Goal: Information Seeking & Learning: Learn about a topic

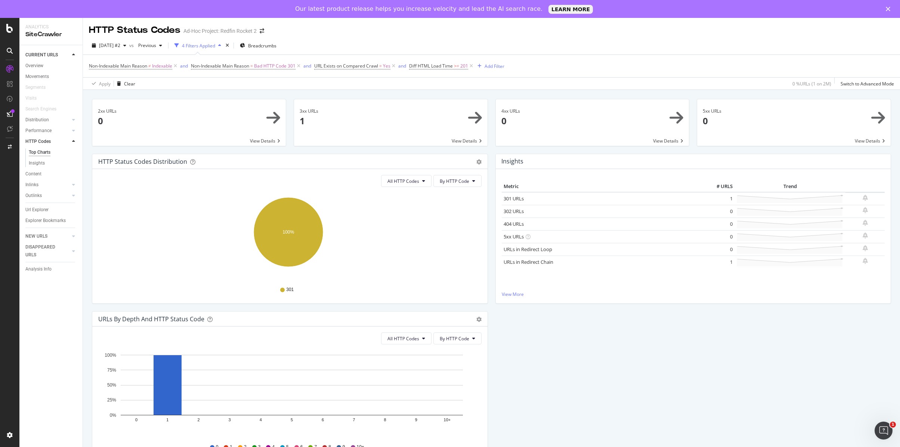
click at [886, 10] on polygon "Close" at bounding box center [887, 9] width 4 height 4
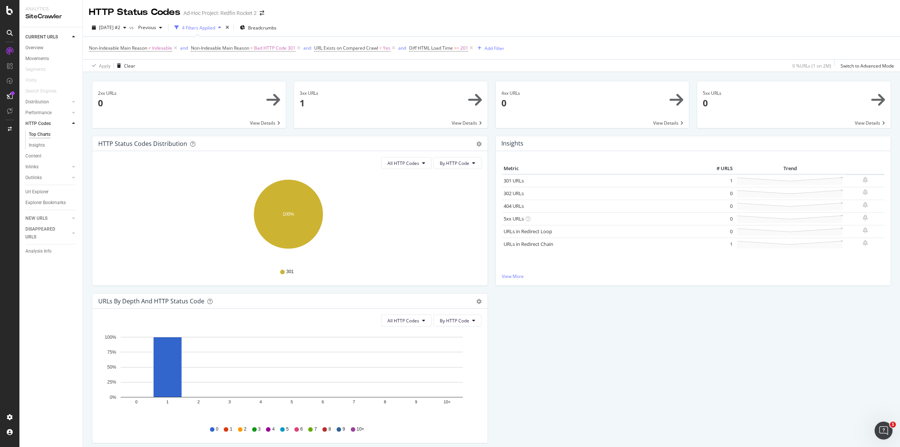
click at [59, 35] on link "CURRENT URLS" at bounding box center [47, 37] width 44 height 8
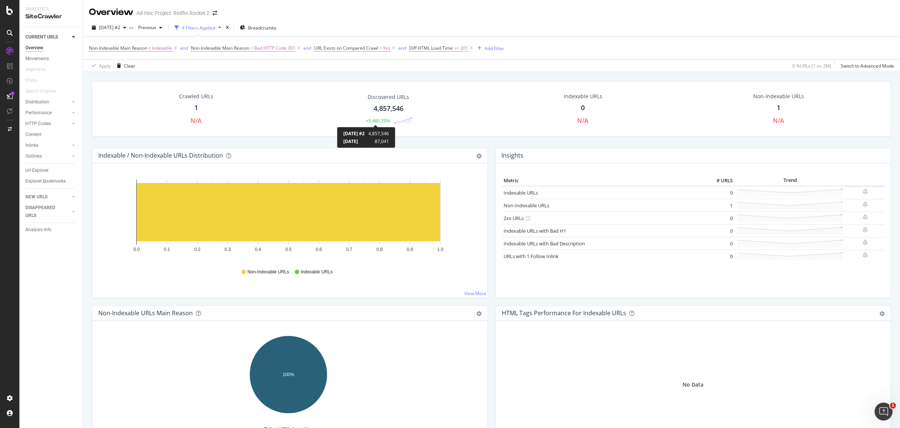
click at [379, 118] on div "+5,480.75%" at bounding box center [378, 121] width 24 height 6
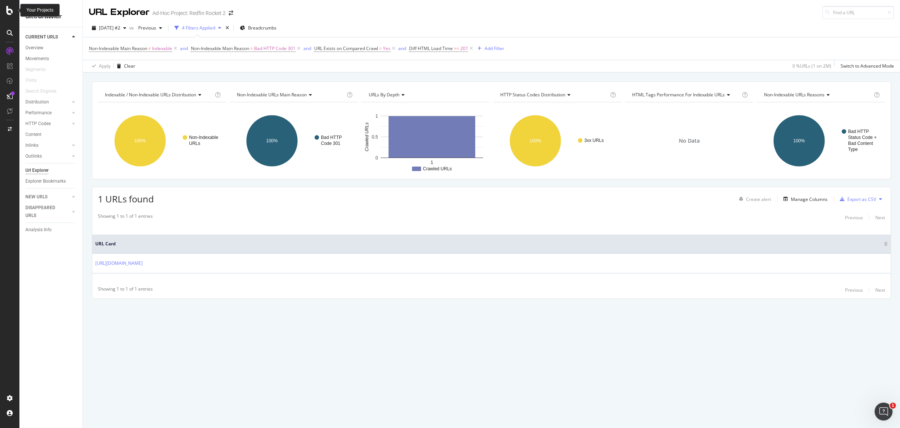
click at [14, 10] on div at bounding box center [10, 10] width 18 height 9
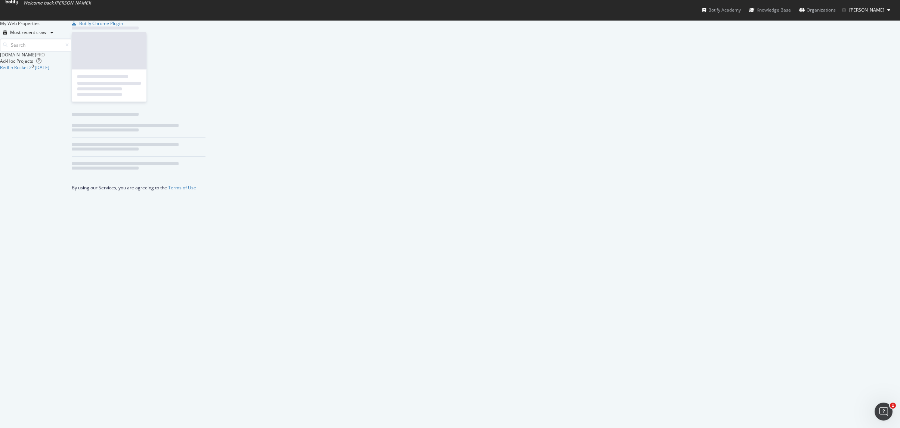
scroll to position [422, 888]
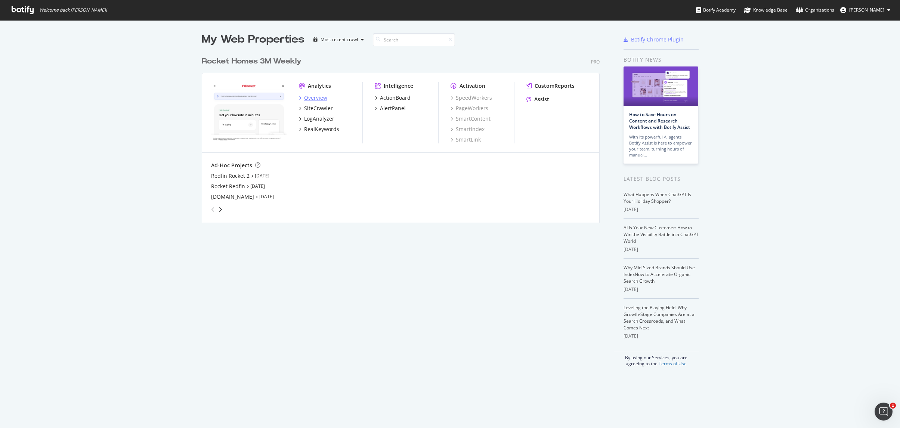
click at [319, 97] on div "Overview" at bounding box center [315, 97] width 23 height 7
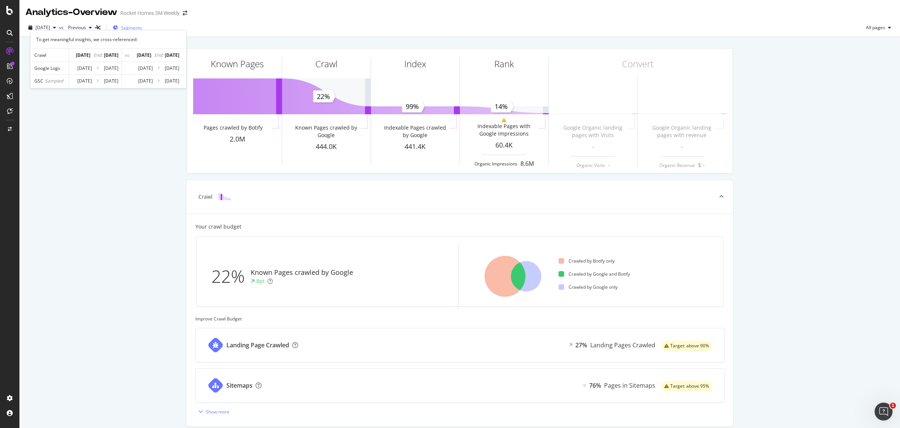
click at [134, 28] on span "Segments" at bounding box center [131, 28] width 21 height 6
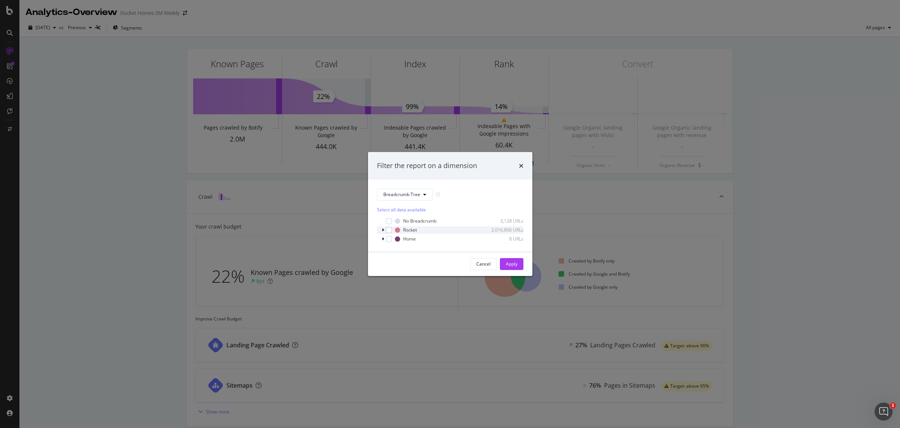
click at [383, 230] on icon "modal" at bounding box center [383, 230] width 2 height 4
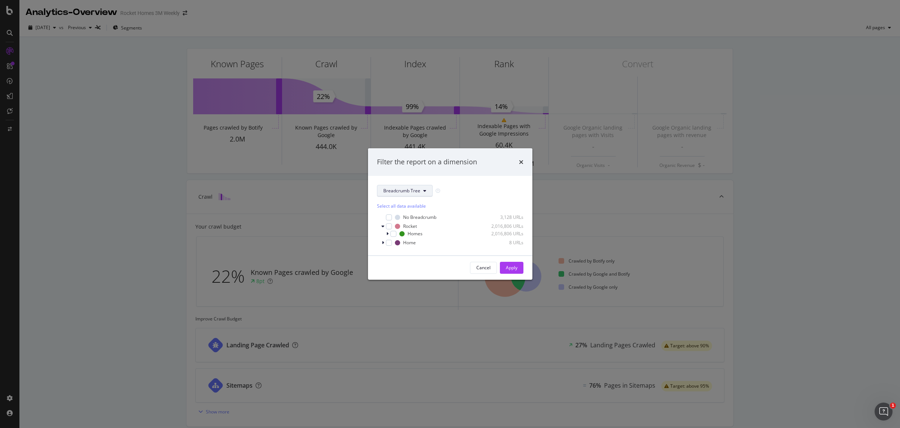
click at [407, 192] on span "Breadcrumb Tree" at bounding box center [401, 190] width 37 height 6
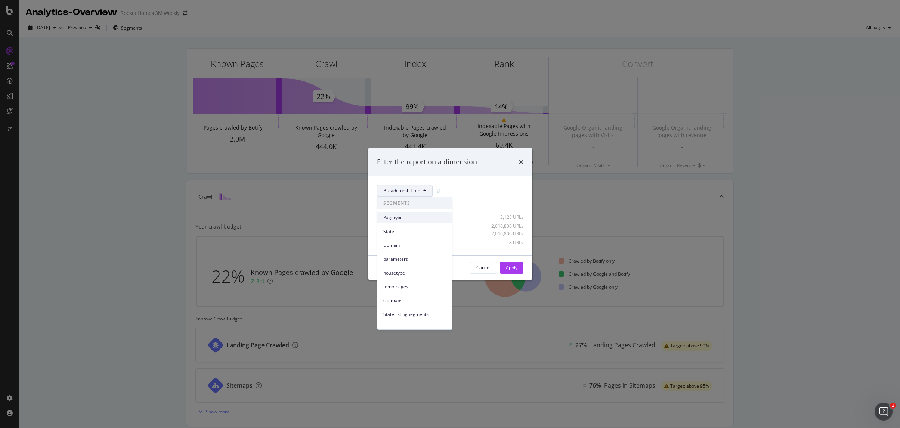
click at [403, 215] on span "Pagetype" at bounding box center [414, 217] width 63 height 7
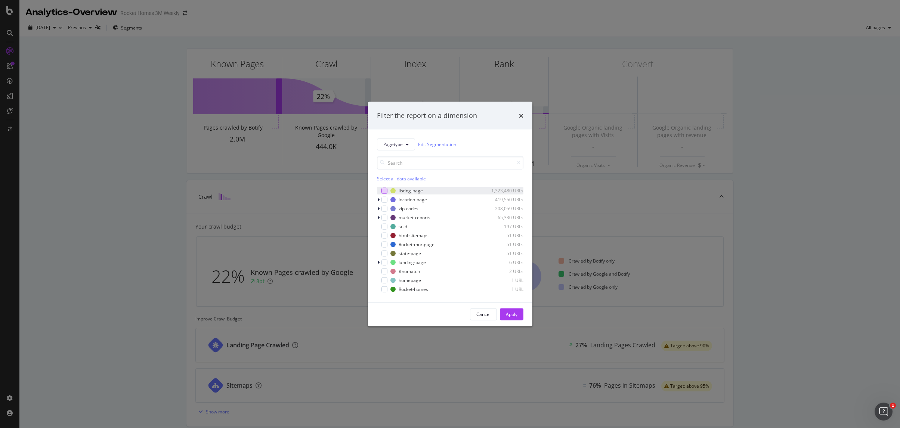
click at [385, 189] on div "modal" at bounding box center [384, 190] width 6 height 6
click at [507, 315] on div "Apply" at bounding box center [512, 314] width 12 height 6
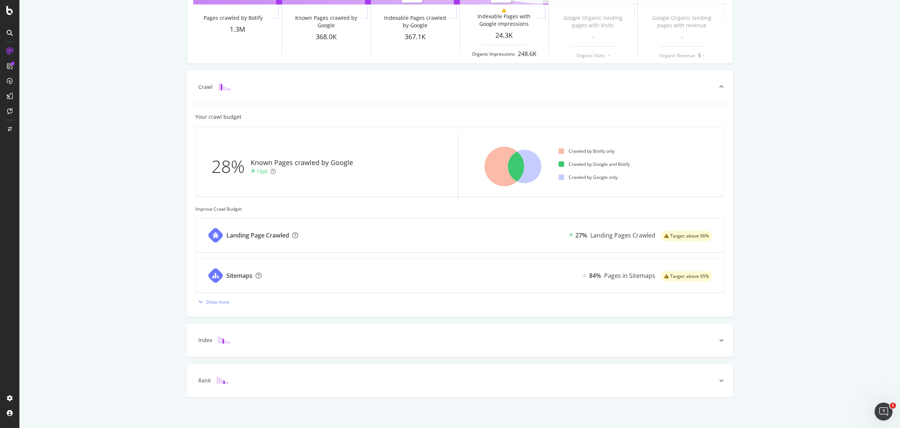
scroll to position [112, 0]
click at [528, 226] on div "Landing Page Crawled 27% Landing Pages Crawled Target: above 90%" at bounding box center [460, 234] width 528 height 34
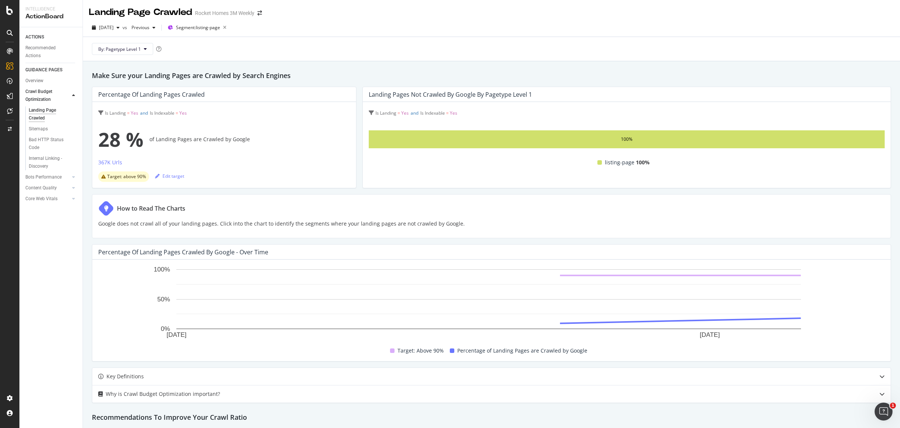
click at [49, 39] on link "ACTIONS" at bounding box center [51, 37] width 52 height 8
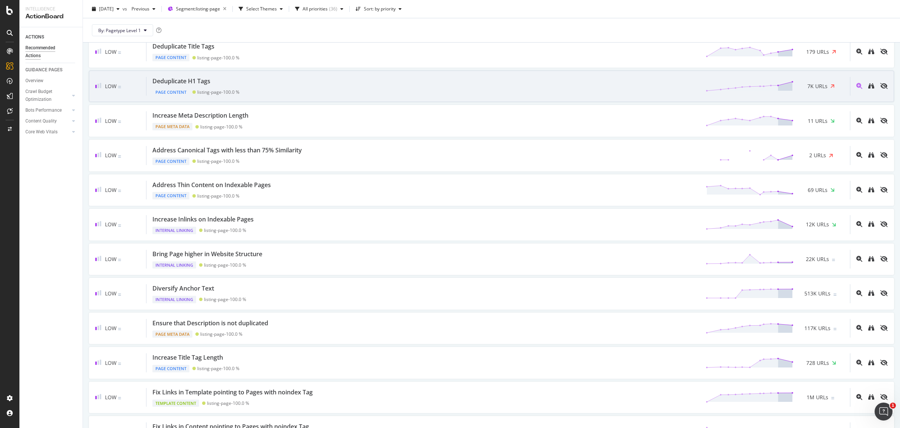
scroll to position [169, 0]
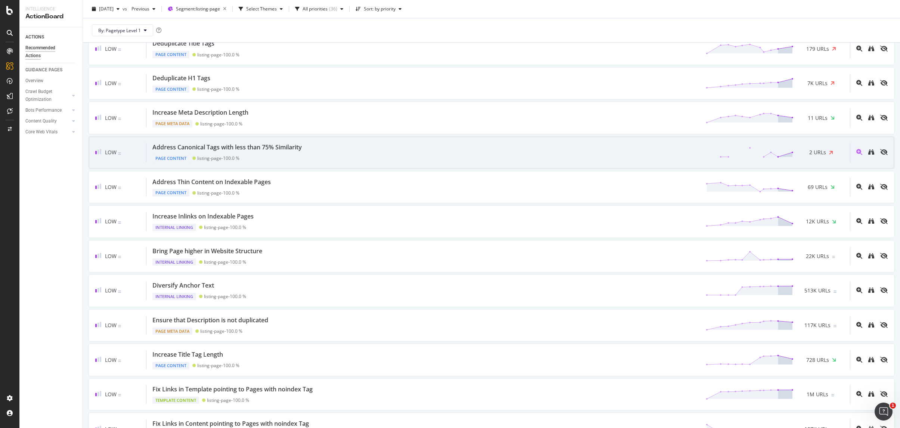
click at [455, 150] on div "Address Canonical Tags with less than 75% Similarity Page Content listing-page …" at bounding box center [497, 152] width 703 height 19
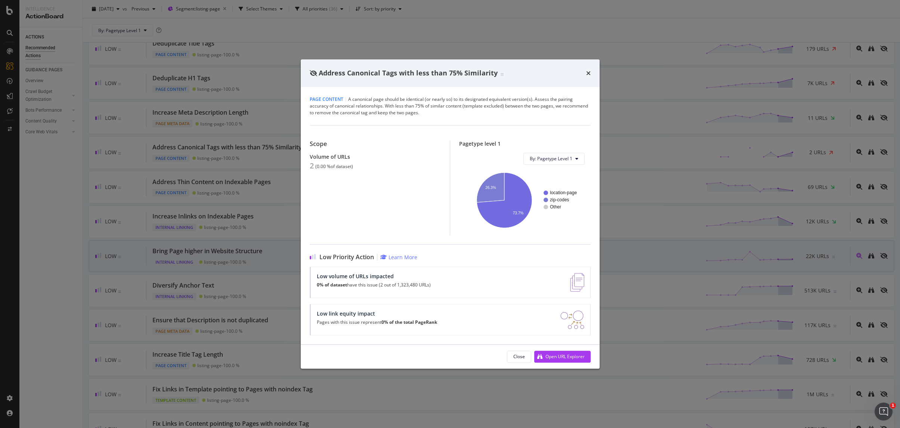
drag, startPoint x: 540, startPoint y: 238, endPoint x: 520, endPoint y: 242, distance: 20.1
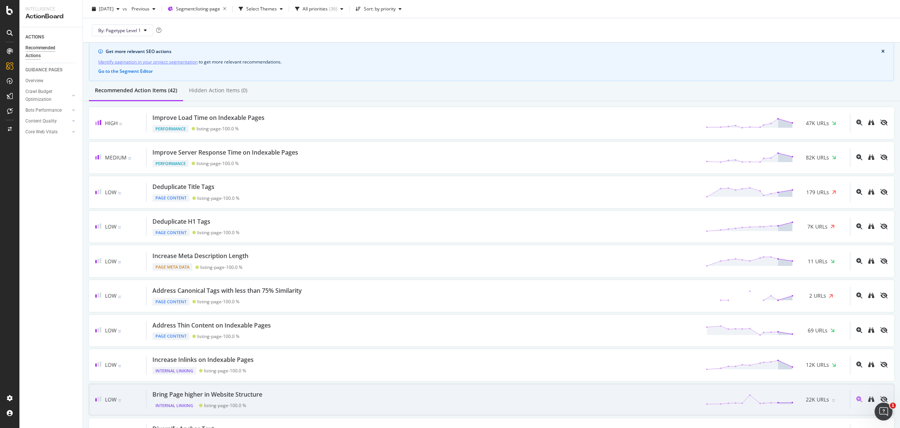
scroll to position [23, 0]
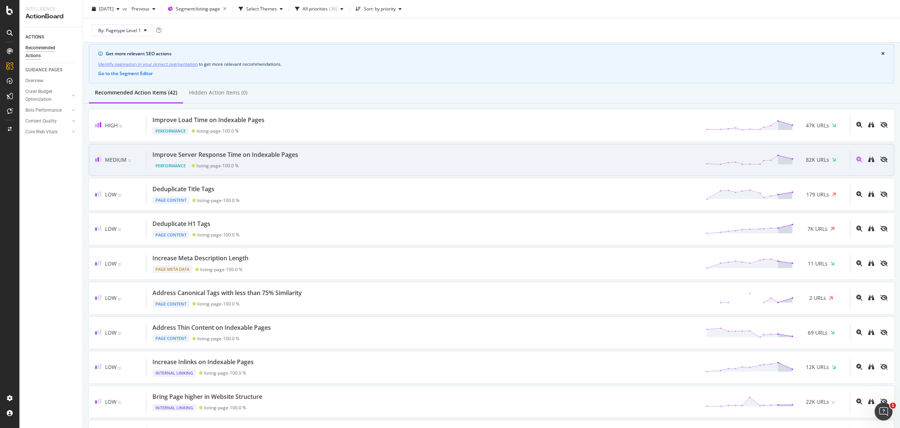
click at [279, 171] on div "Medium Improve Server Response Time on Indexable Pages Performance listing-page…" at bounding box center [491, 160] width 805 height 32
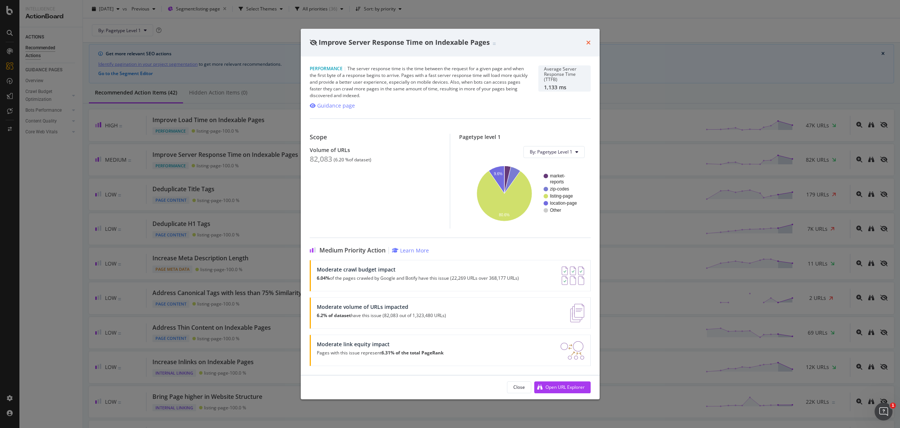
click at [588, 42] on icon "times" at bounding box center [588, 43] width 4 height 6
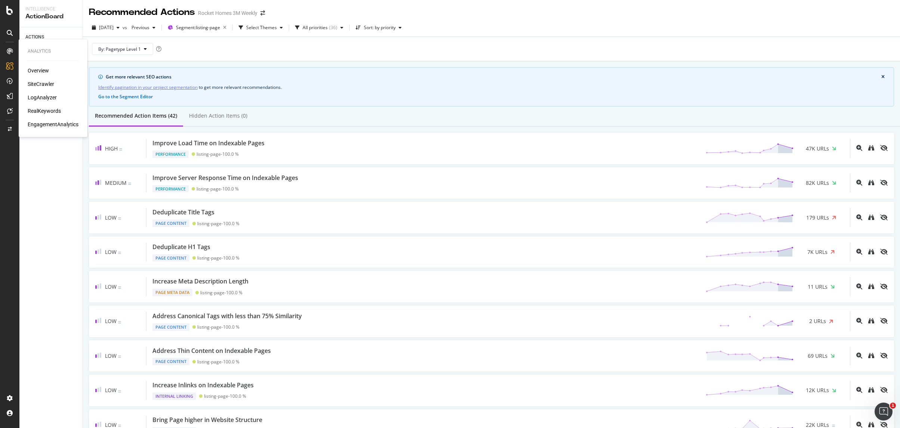
click at [47, 97] on div "LogAnalyzer" at bounding box center [42, 97] width 29 height 7
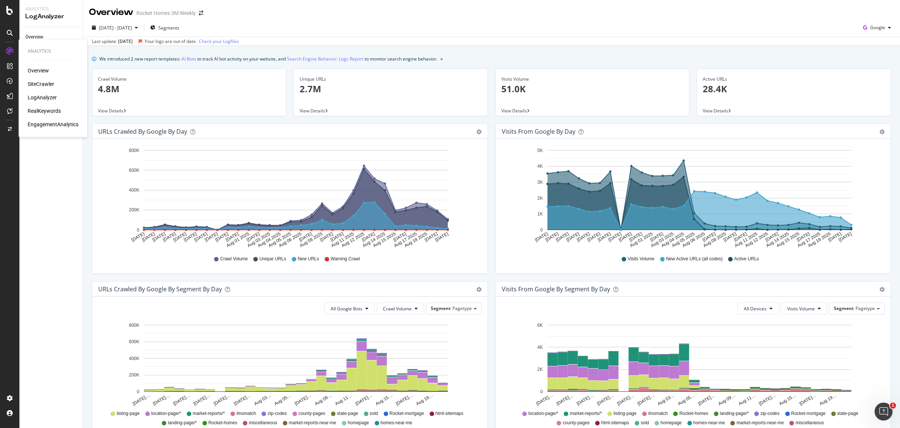
click at [55, 112] on div "RealKeywords" at bounding box center [44, 110] width 33 height 7
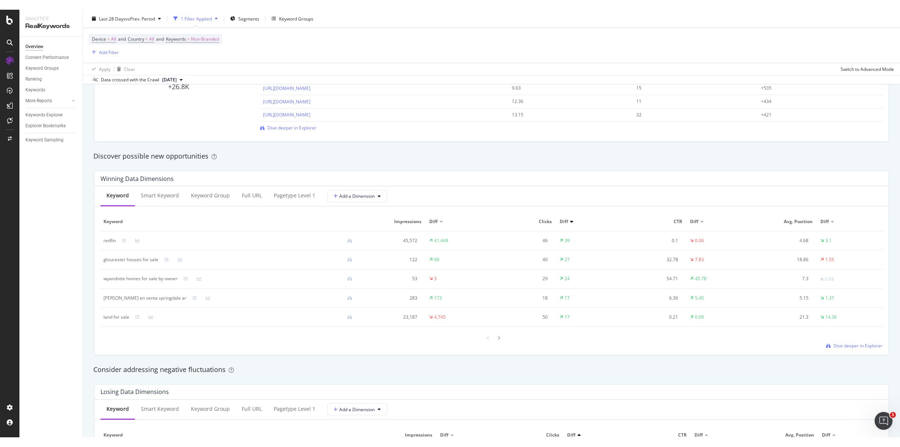
scroll to position [587, 0]
